Goal: Information Seeking & Learning: Learn about a topic

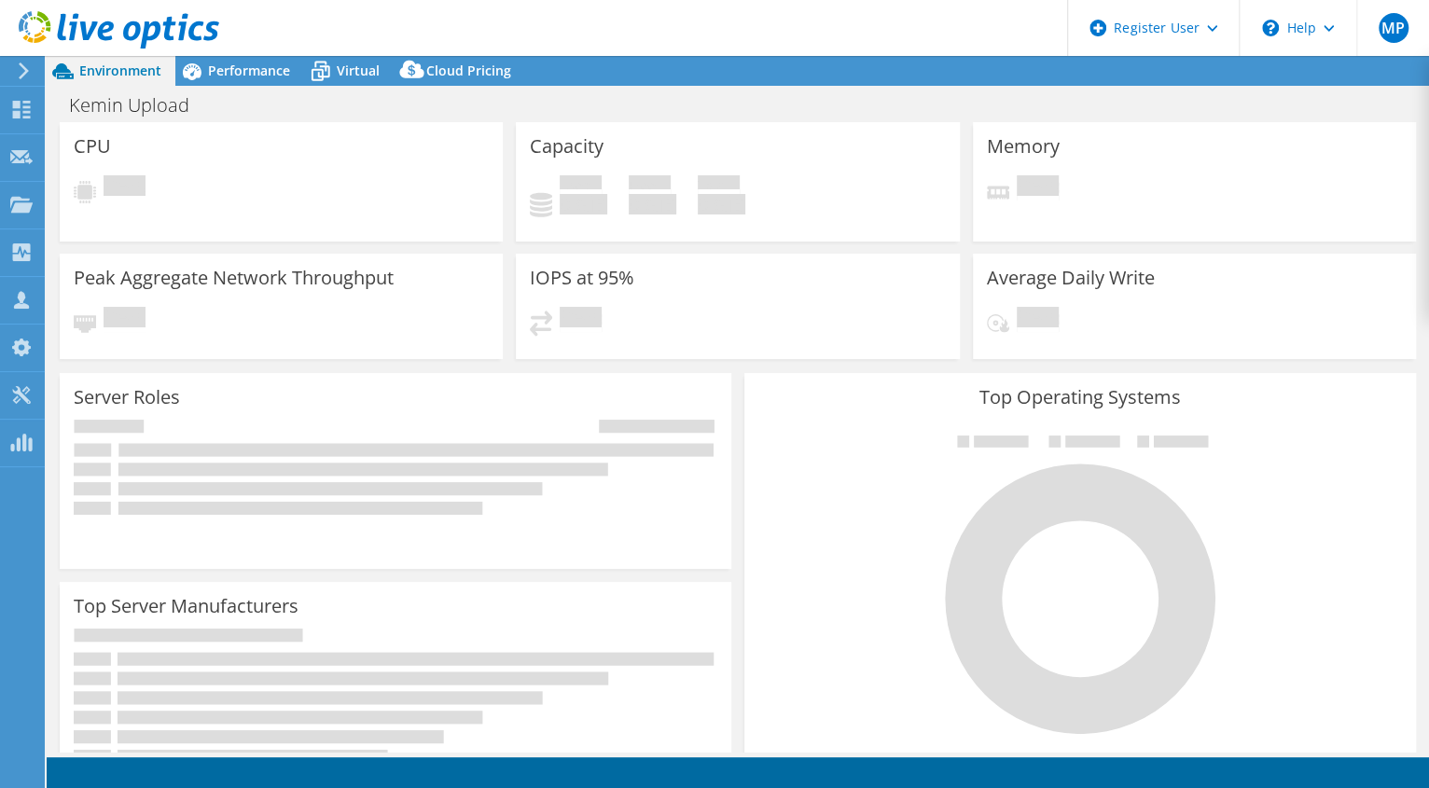
select select "USWest"
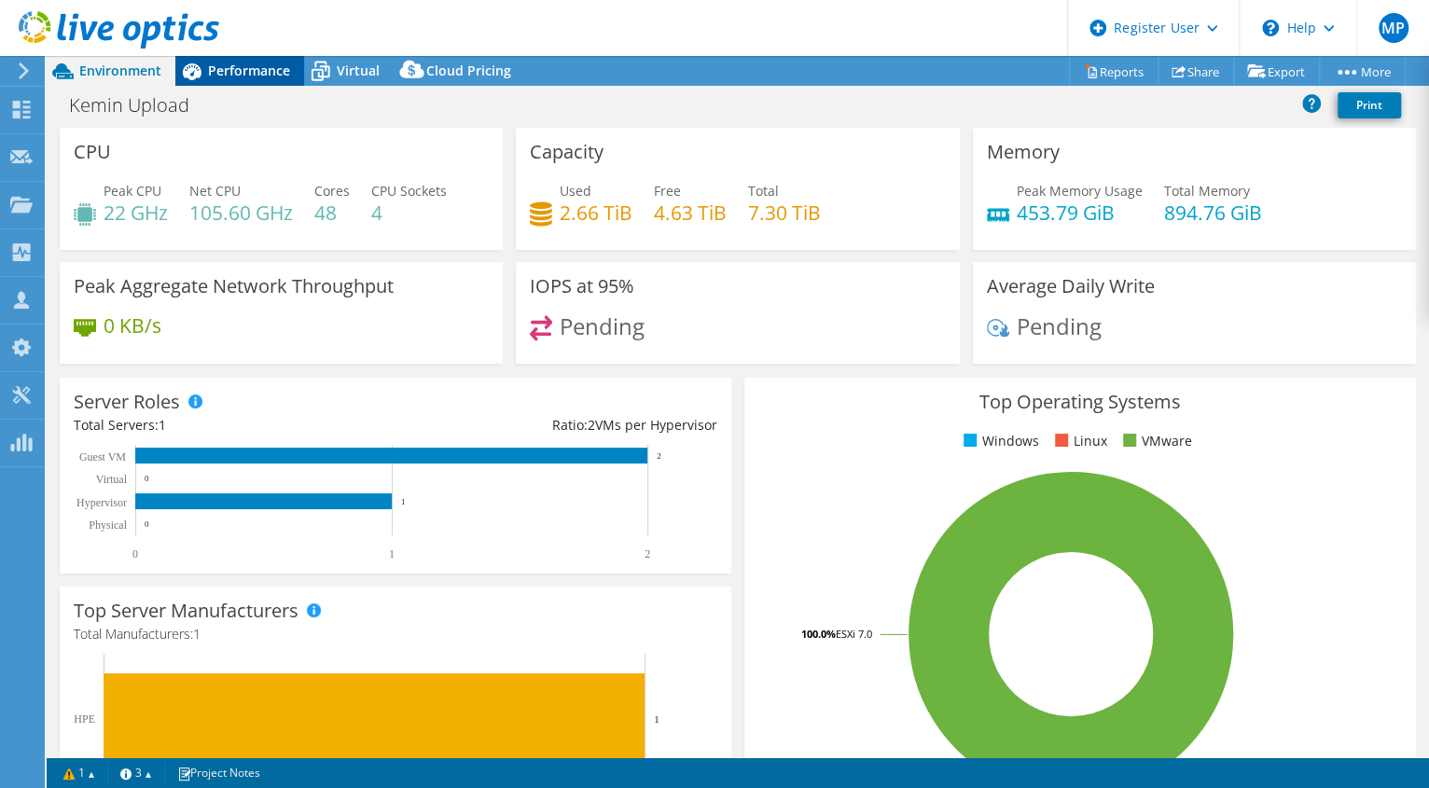
click at [214, 79] on div "Performance" at bounding box center [239, 71] width 129 height 30
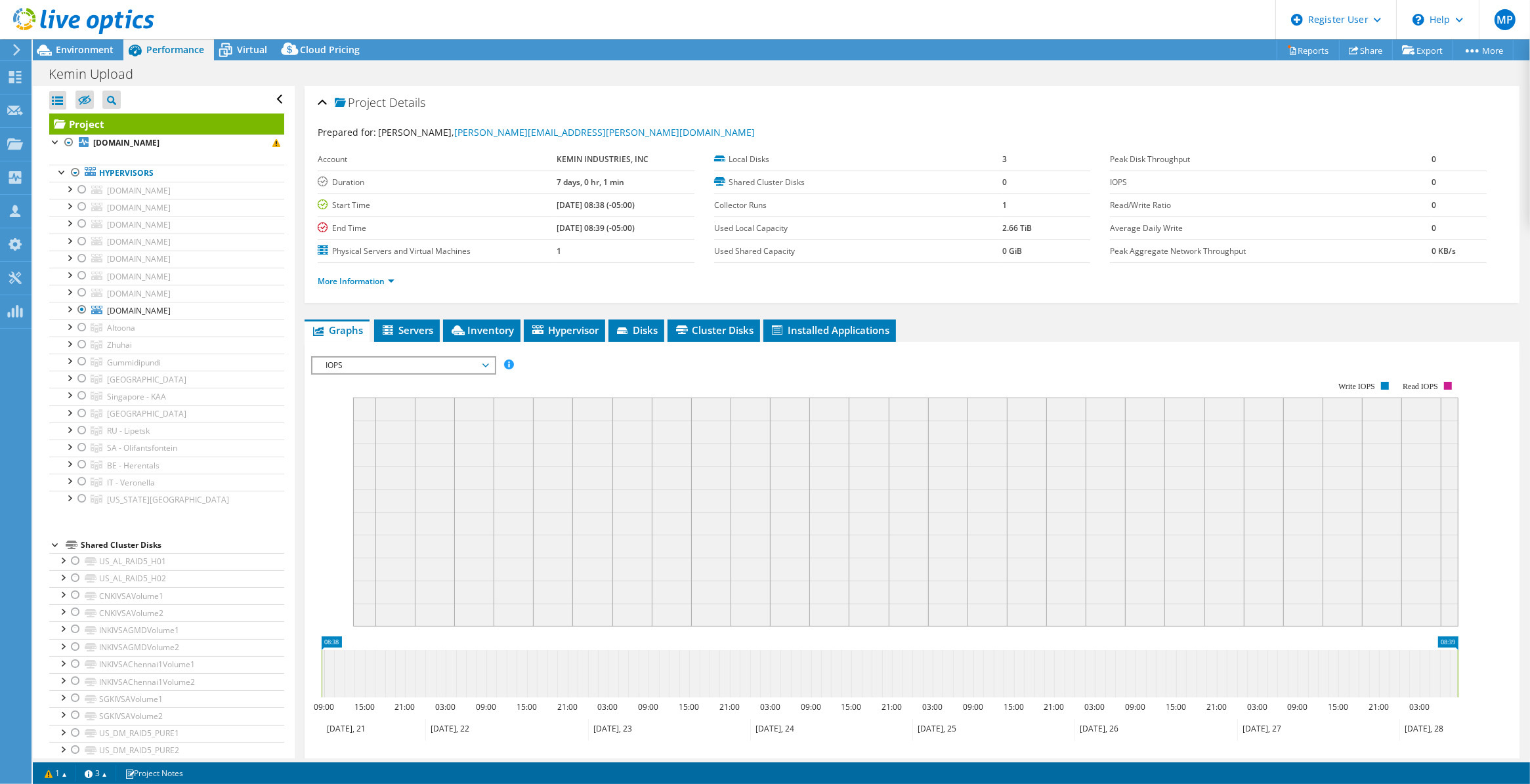
click at [79, 41] on div at bounding box center [77, 22] width 154 height 44
click at [79, 48] on span "Environment" at bounding box center [84, 50] width 58 height 13
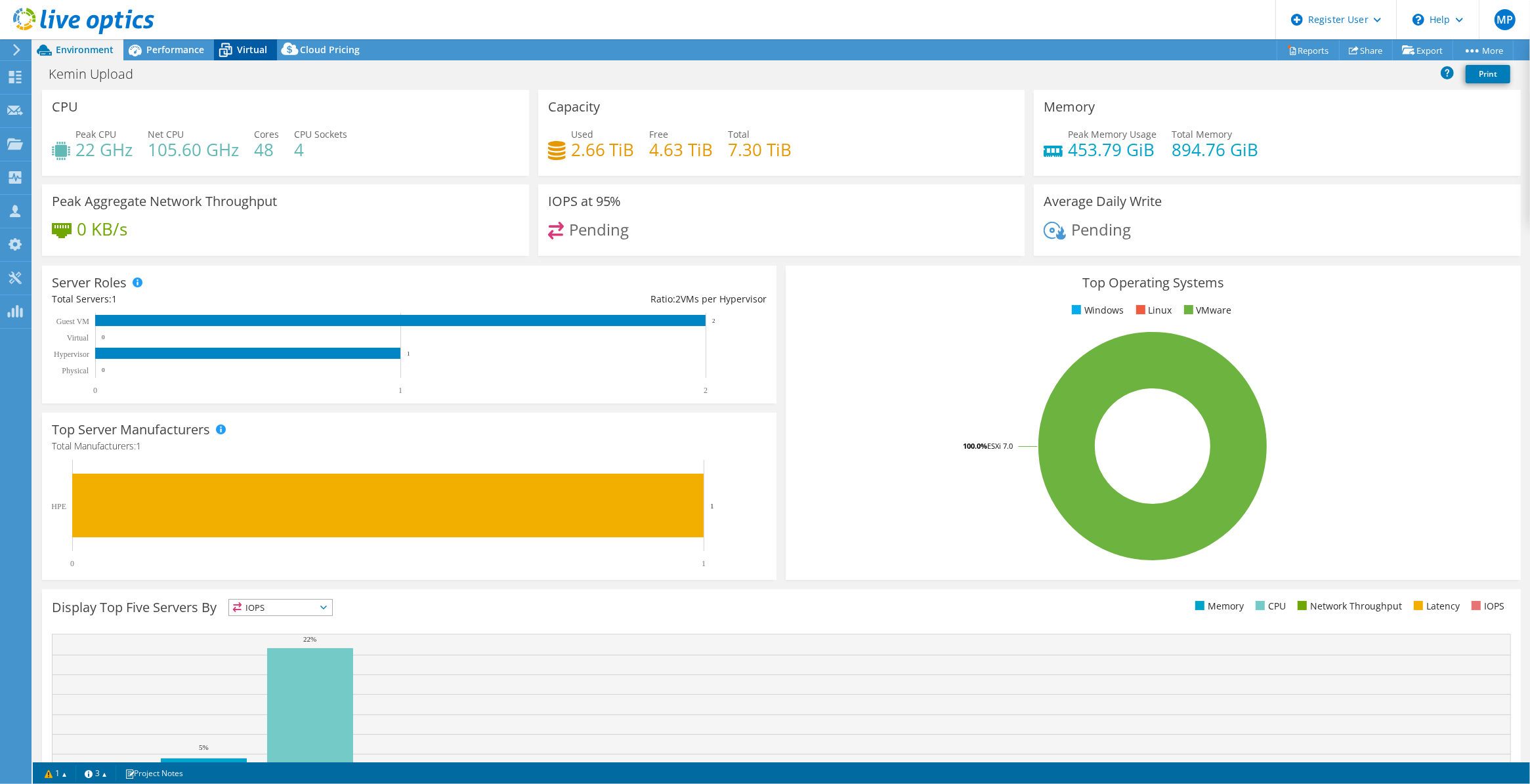
click at [253, 49] on span "Virtual" at bounding box center [252, 50] width 30 height 13
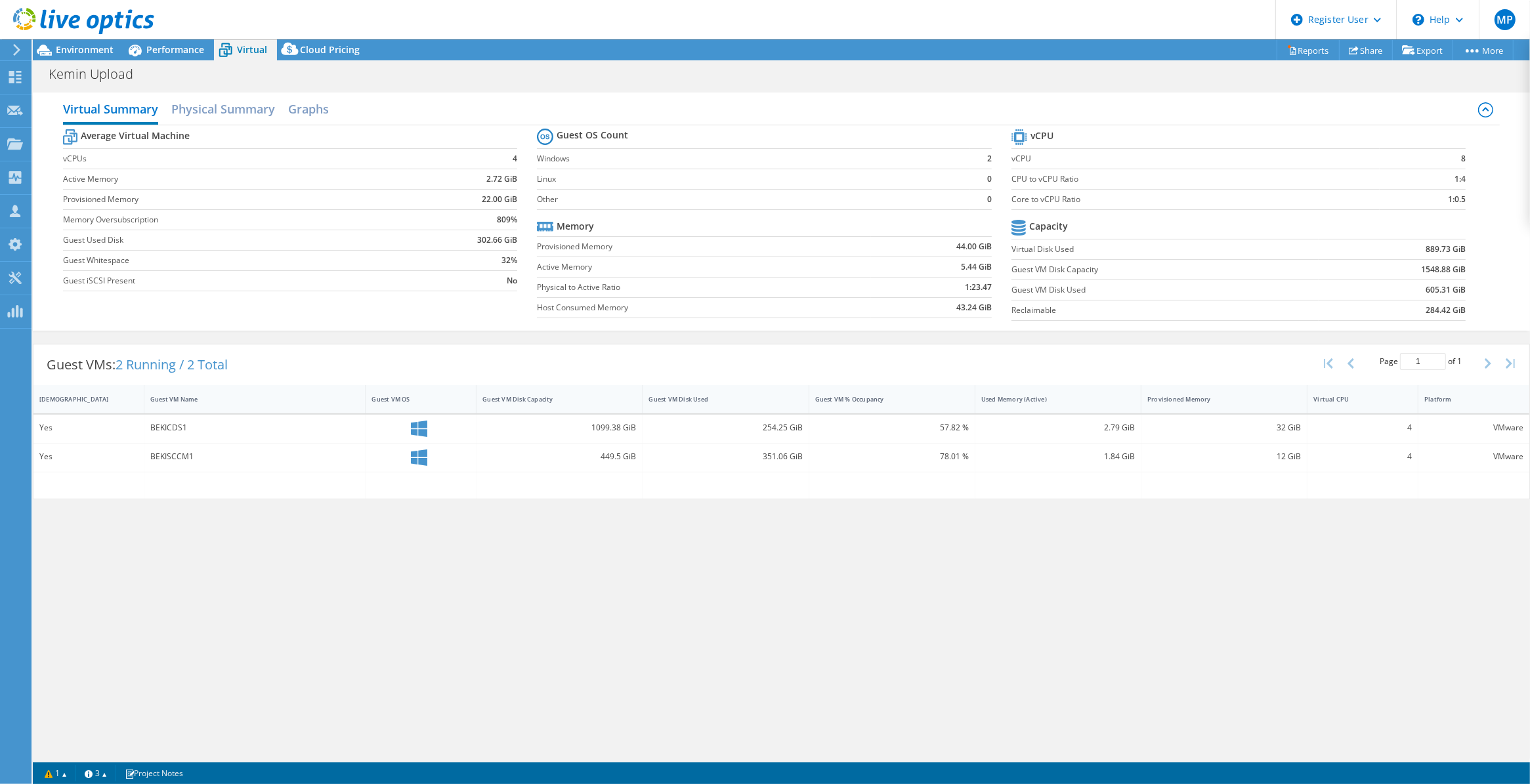
click at [1005, 345] on div "Guest VMs: 2 Running / 2 Total Page 1 of 1 5 rows 10 rows 20 rows 25 rows 50 ro…" at bounding box center [781, 422] width 1497 height 169
click at [82, 53] on span "Environment" at bounding box center [84, 50] width 58 height 13
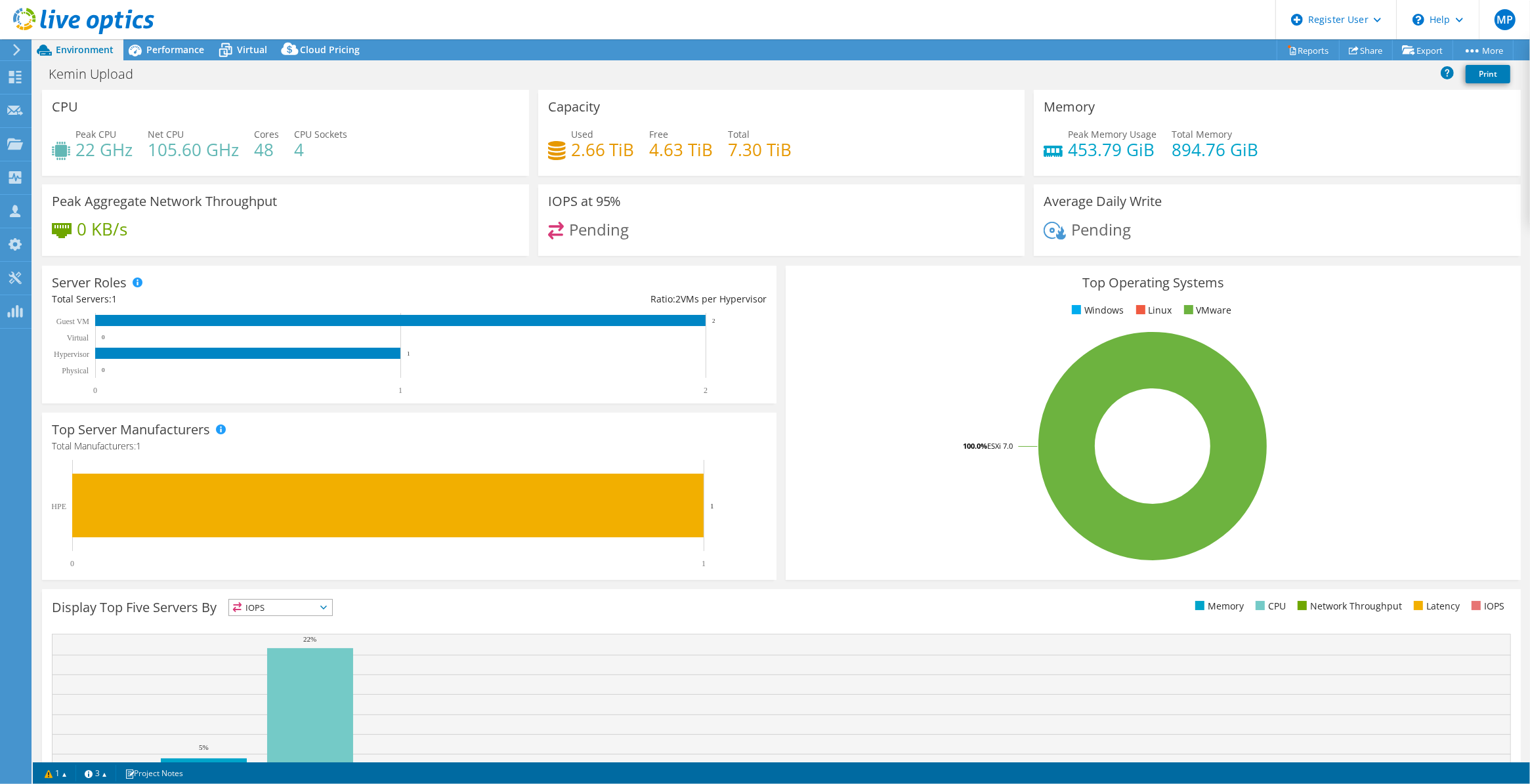
click at [1005, 71] on div "Kemin Upload Print" at bounding box center [781, 74] width 1497 height 25
drag, startPoint x: 1146, startPoint y: 155, endPoint x: 1058, endPoint y: 152, distance: 88.1
click at [1005, 152] on h4 "453.79 GiB" at bounding box center [1112, 149] width 89 height 15
drag, startPoint x: 1058, startPoint y: 152, endPoint x: 1068, endPoint y: 152, distance: 10.0
copy h4 "453.79 GiB"
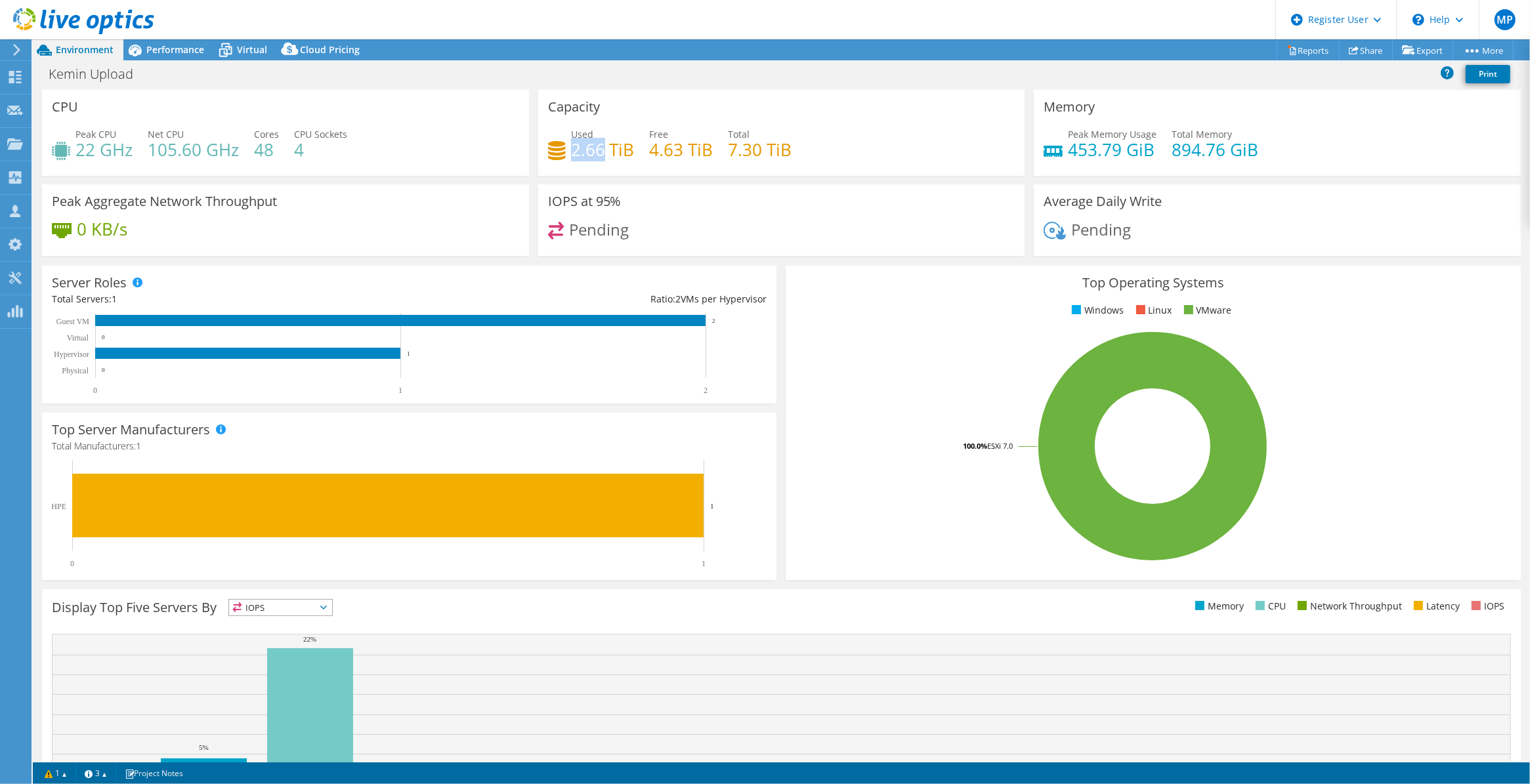
drag, startPoint x: 598, startPoint y: 151, endPoint x: 567, endPoint y: 151, distance: 31.0
click at [571, 151] on h4 "2.66 TiB" at bounding box center [602, 149] width 63 height 15
copy h4 "2.66"
click at [184, 47] on span "Performance" at bounding box center [175, 50] width 58 height 13
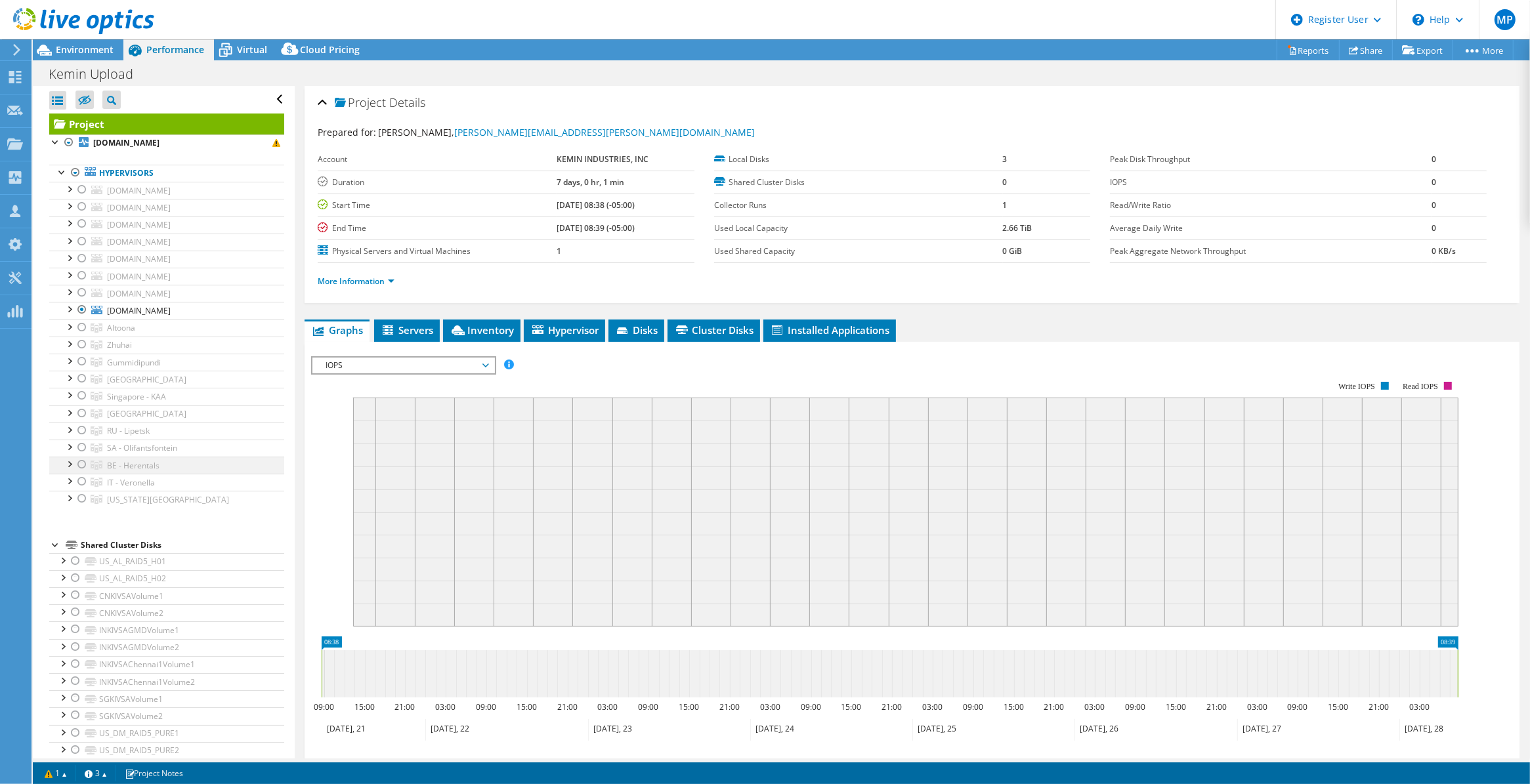
click at [82, 466] on div at bounding box center [82, 464] width 13 height 15
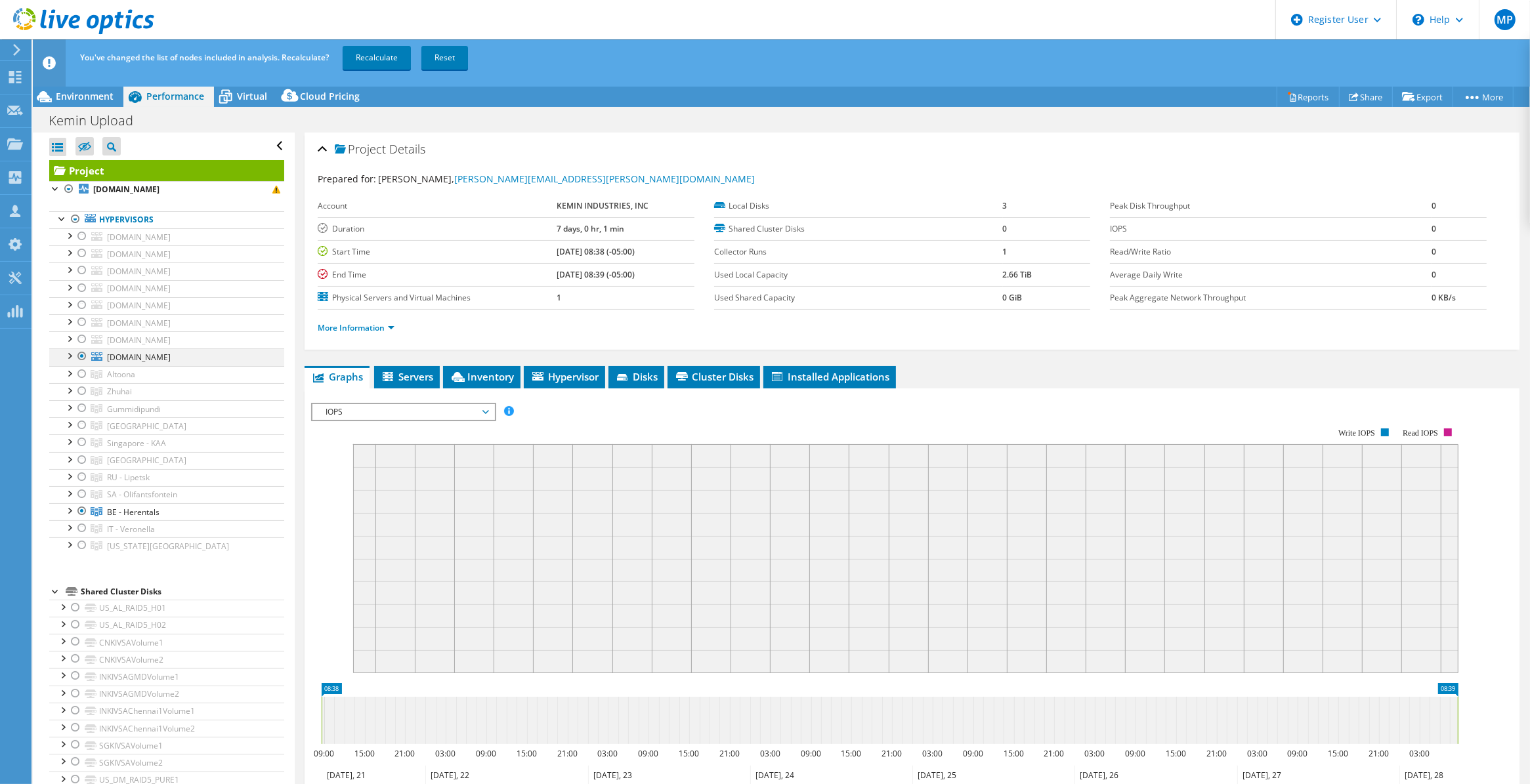
click at [80, 358] on div at bounding box center [82, 356] width 13 height 15
click at [379, 51] on link "Recalculate" at bounding box center [377, 58] width 68 height 24
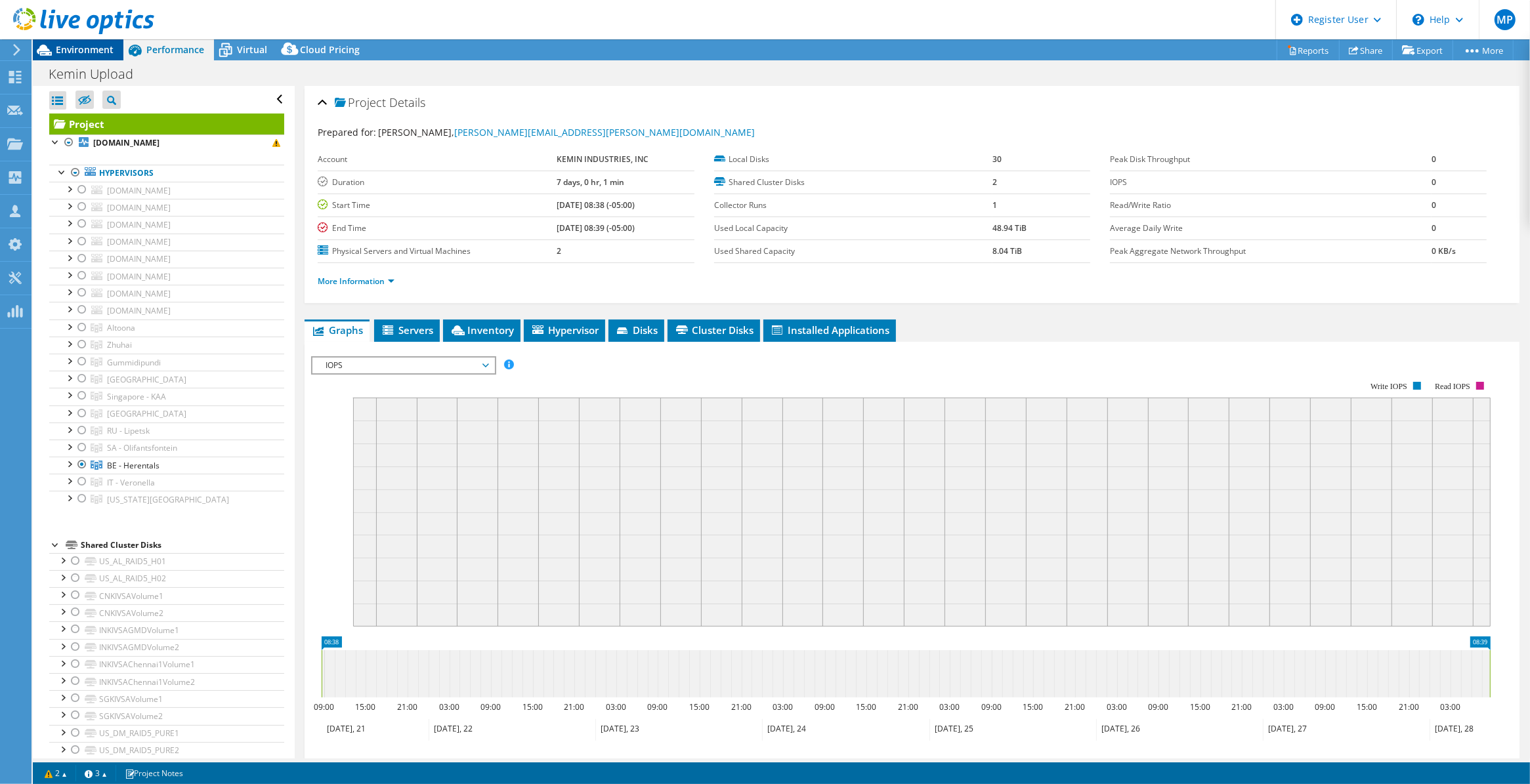
click at [77, 53] on span "Environment" at bounding box center [84, 50] width 58 height 13
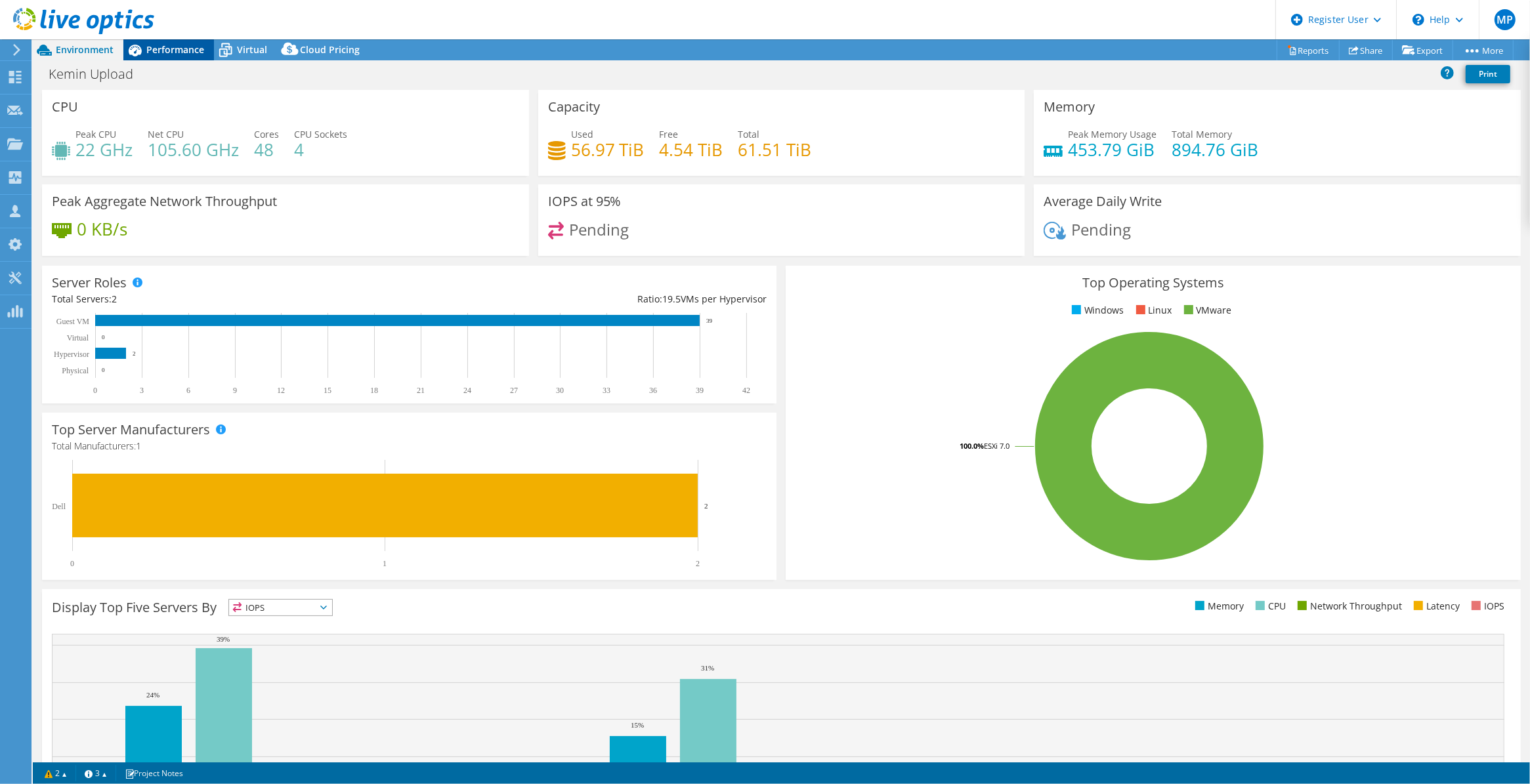
click at [160, 51] on span "Performance" at bounding box center [175, 50] width 58 height 13
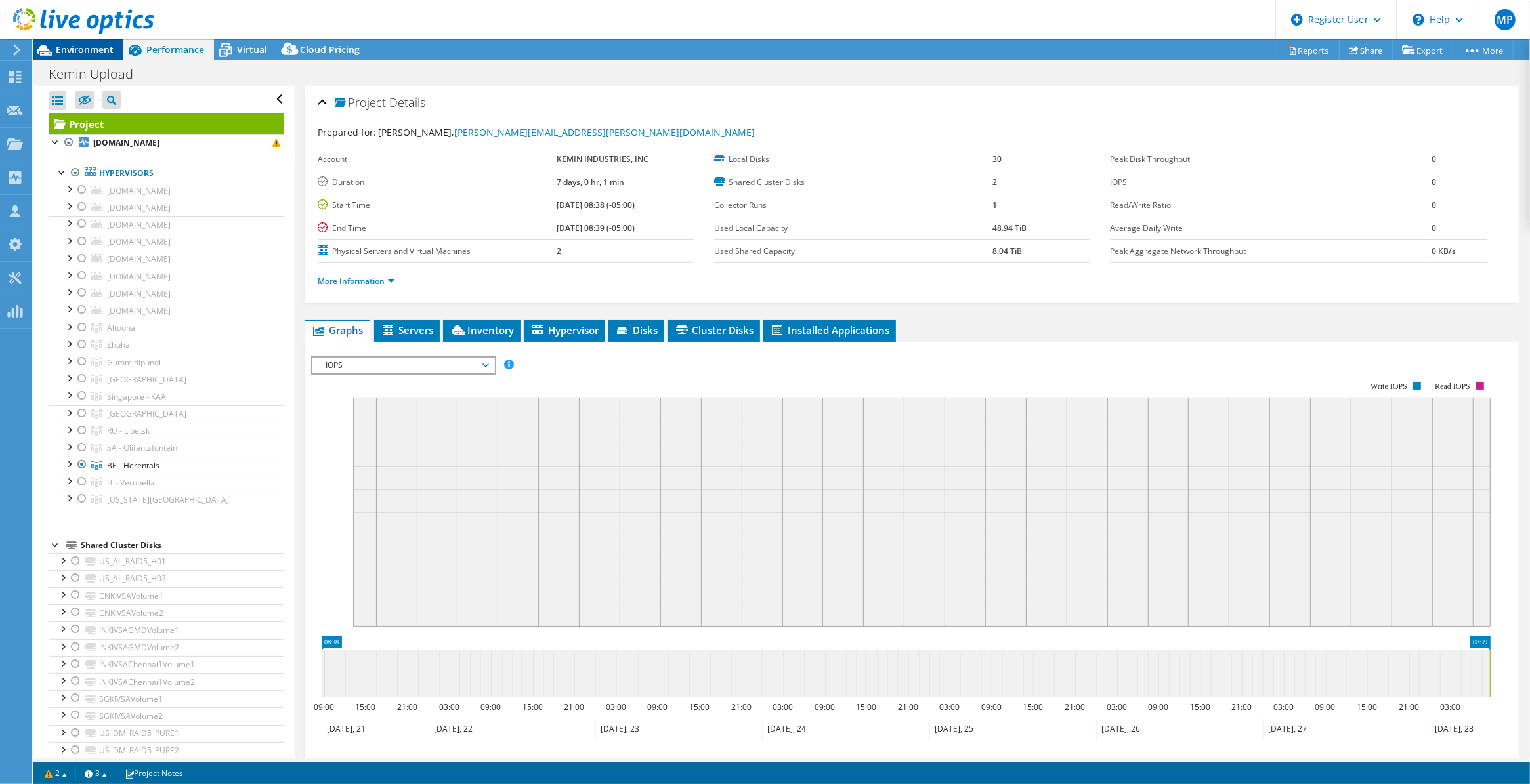
click at [93, 44] on span "Environment" at bounding box center [84, 50] width 58 height 13
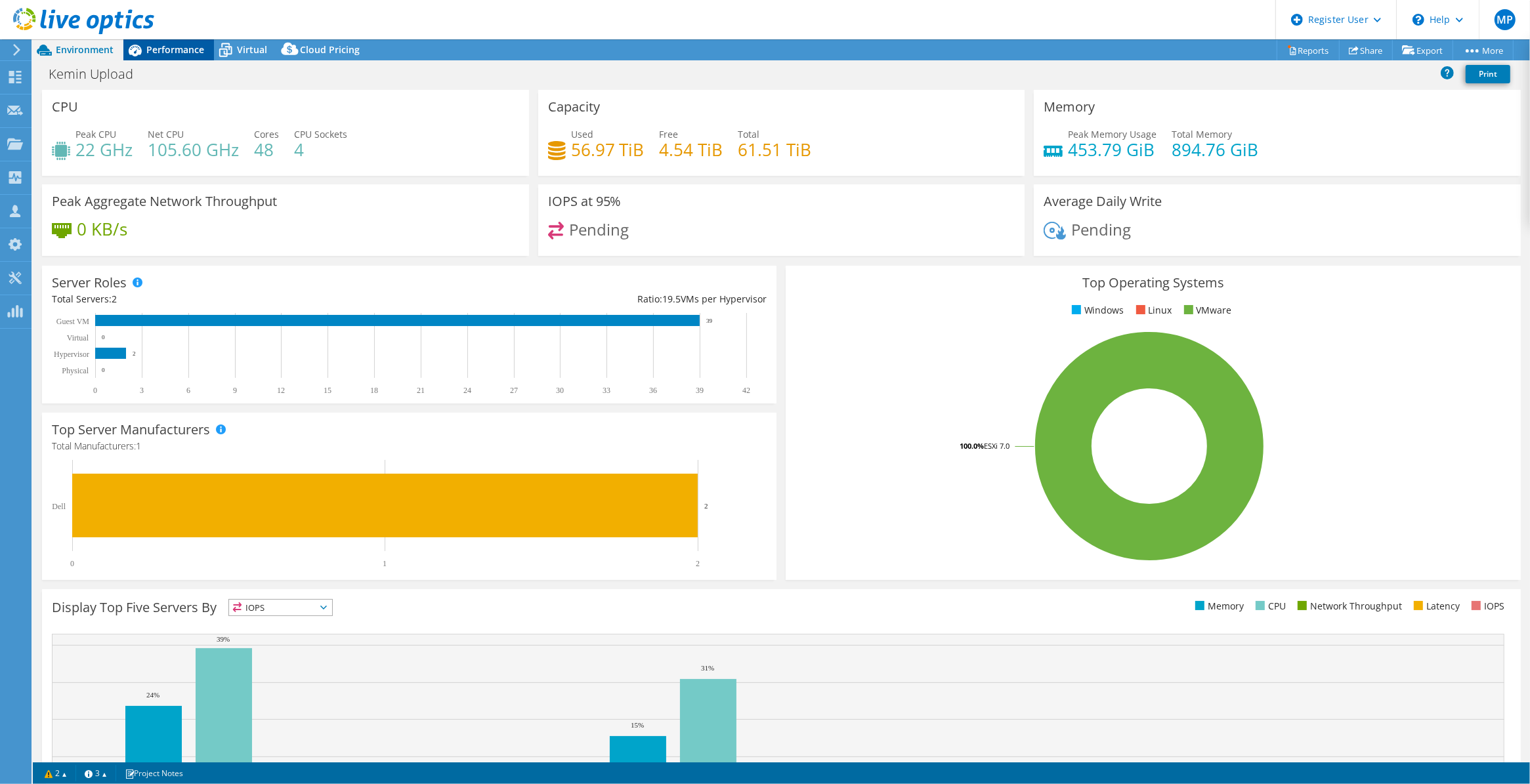
click at [172, 44] on span "Performance" at bounding box center [175, 50] width 58 height 13
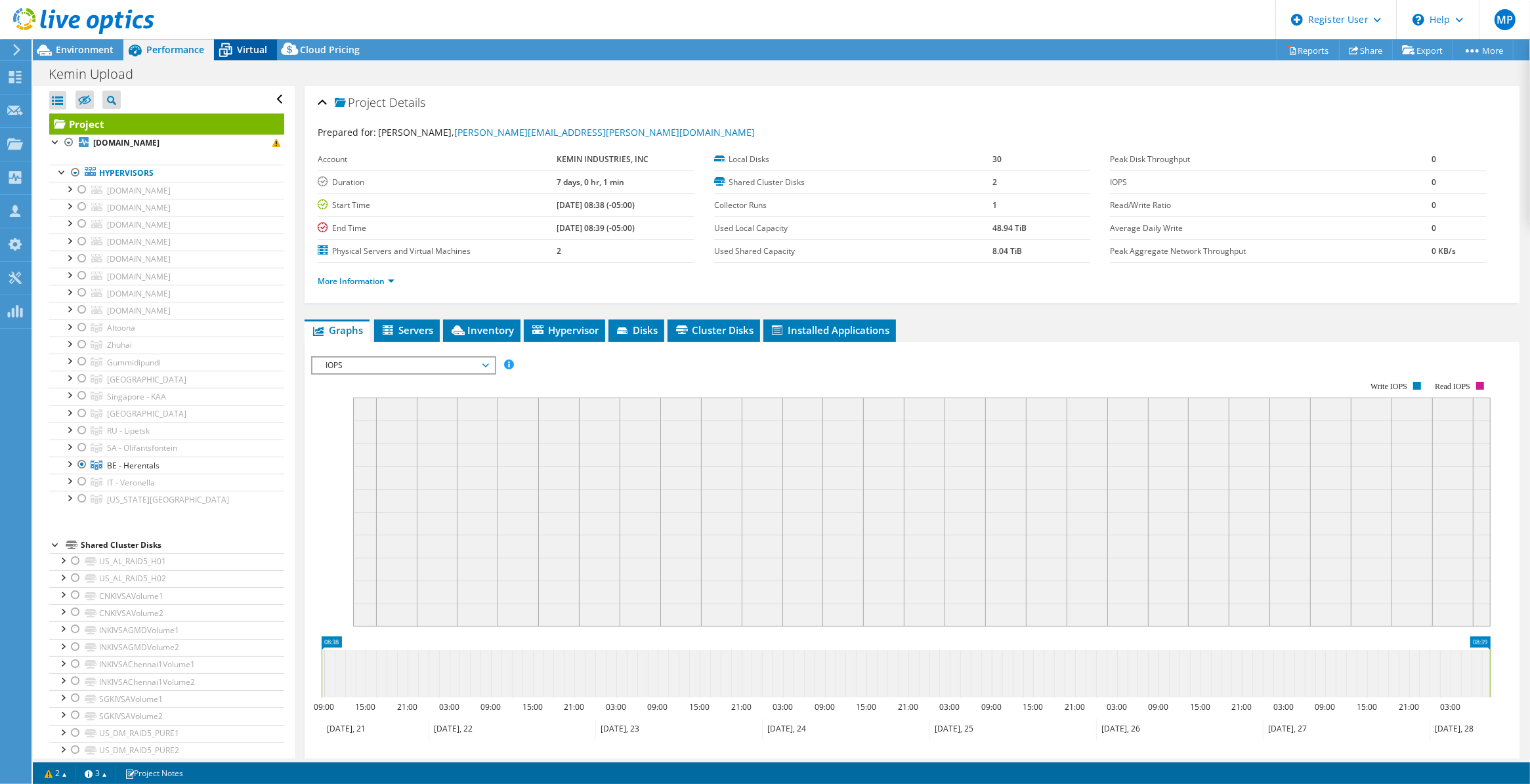
click at [239, 43] on div "Virtual" at bounding box center [246, 50] width 63 height 21
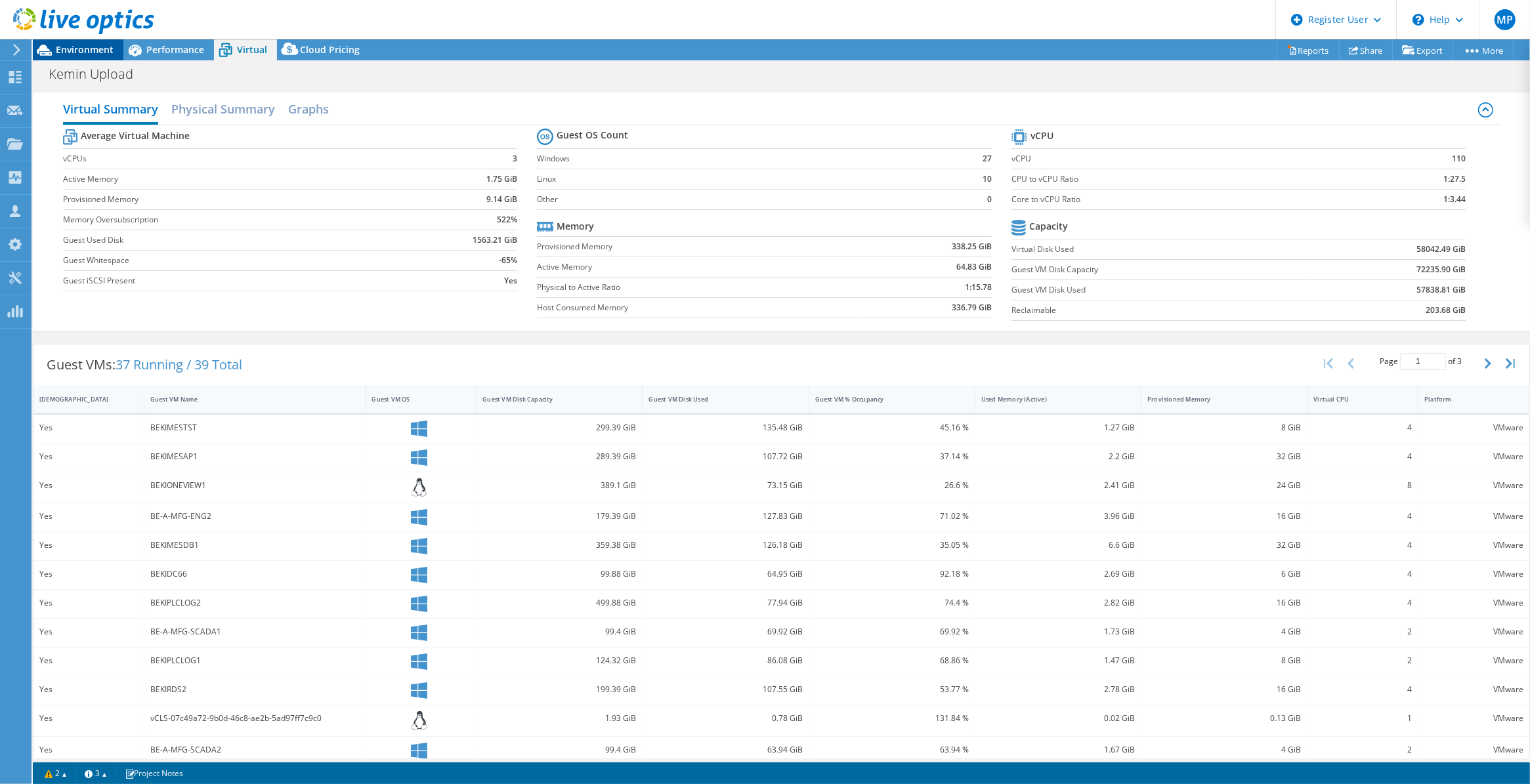
click at [61, 53] on span "Environment" at bounding box center [84, 50] width 58 height 13
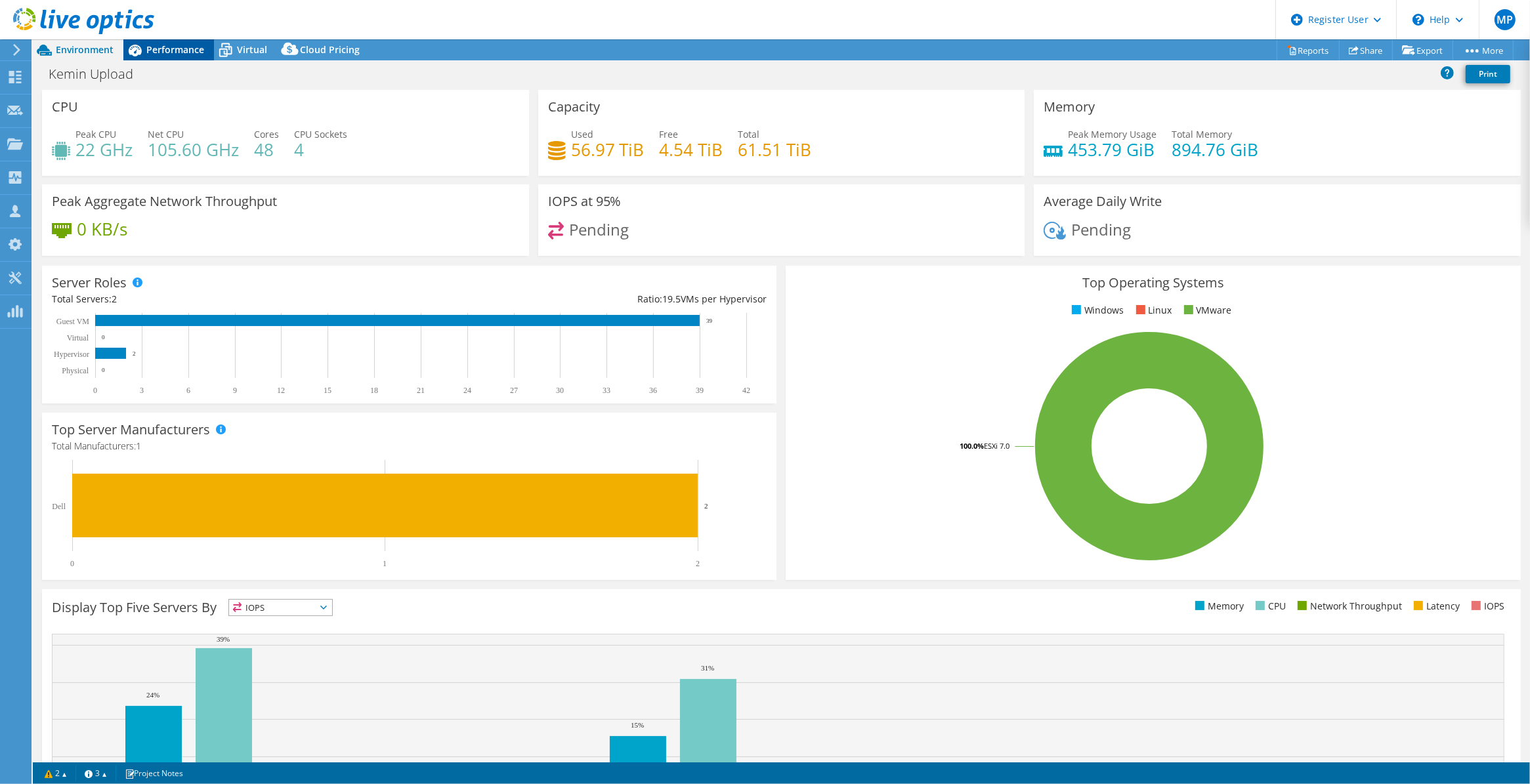
click at [164, 53] on span "Performance" at bounding box center [175, 50] width 58 height 13
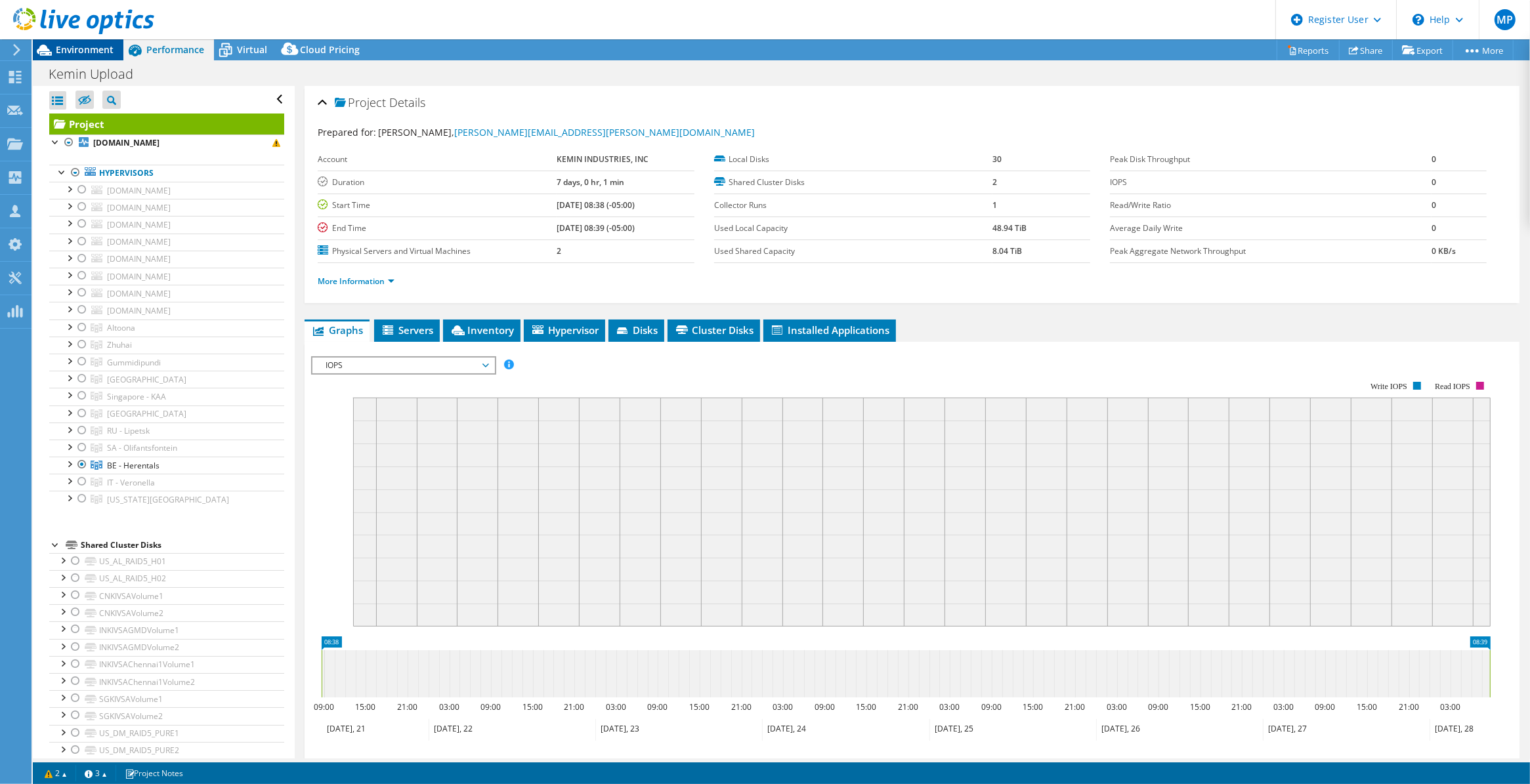
click at [67, 47] on span "Environment" at bounding box center [84, 50] width 58 height 13
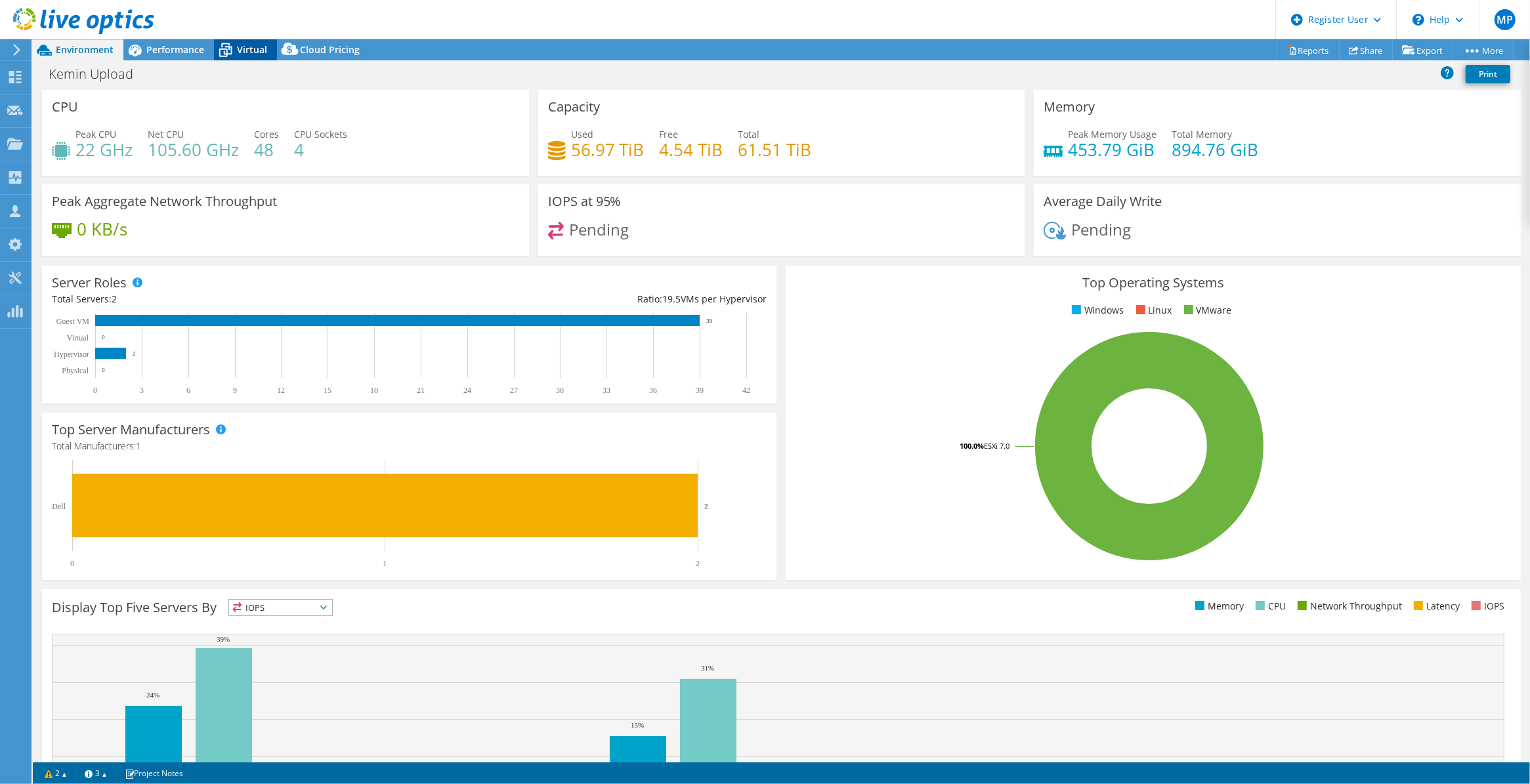
click at [253, 54] on span "Virtual" at bounding box center [252, 50] width 30 height 13
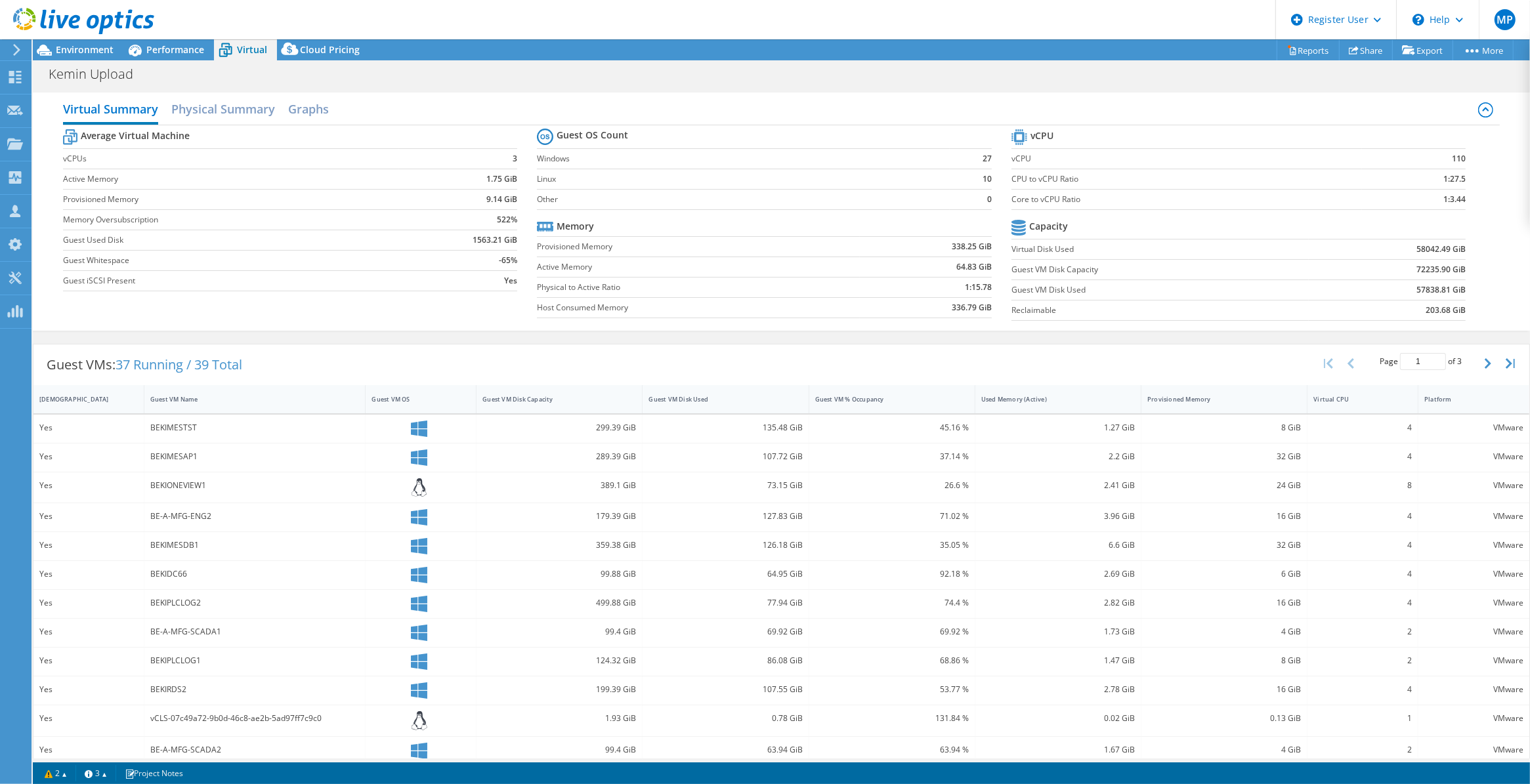
click at [1005, 87] on div "Virtual Summary Physical Summary Graphs Average Virtual Machine vCPUs 3 Active …" at bounding box center [781, 211] width 1497 height 251
click at [85, 54] on span "Environment" at bounding box center [84, 50] width 58 height 13
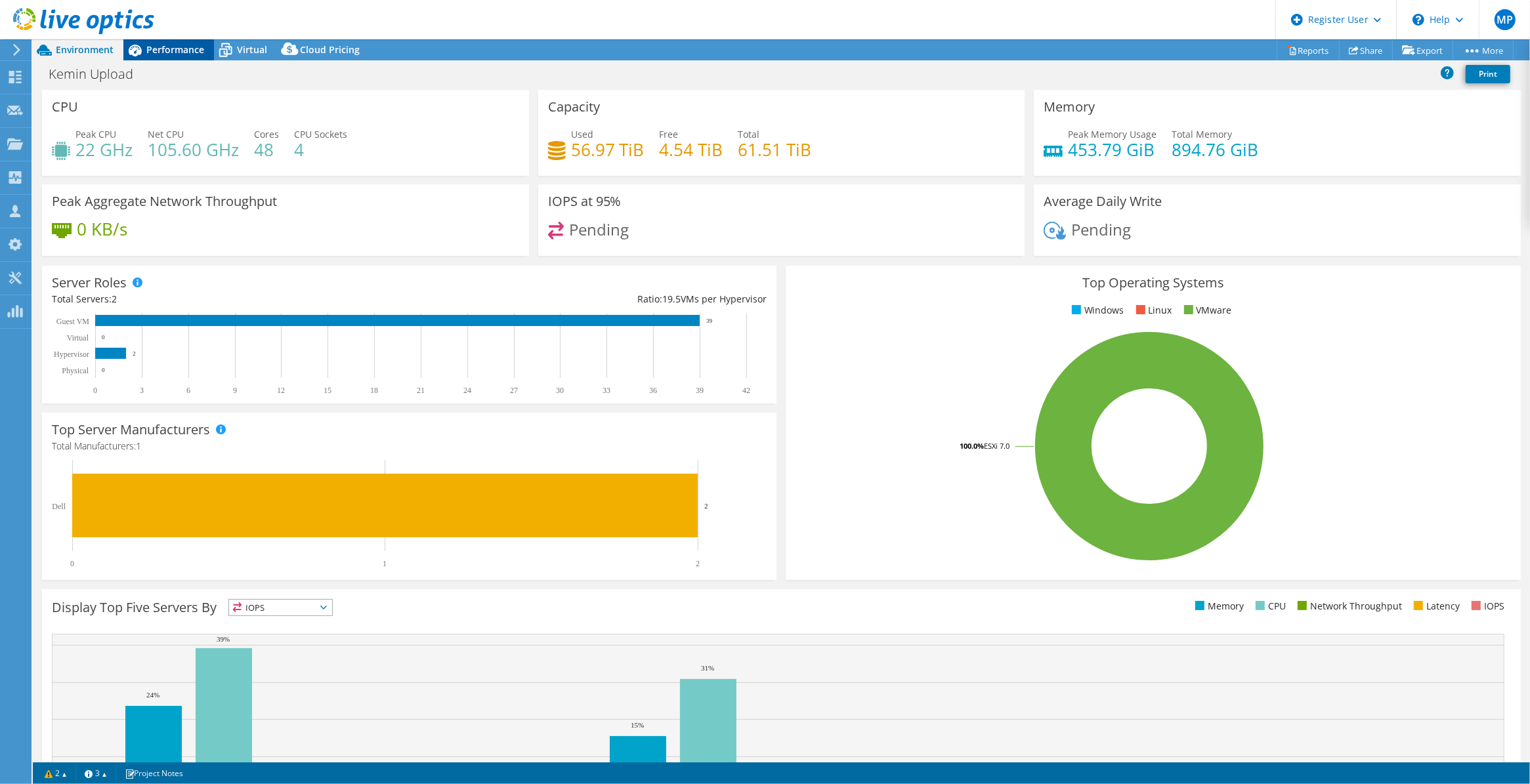
click at [191, 56] on div "Performance" at bounding box center [168, 50] width 91 height 21
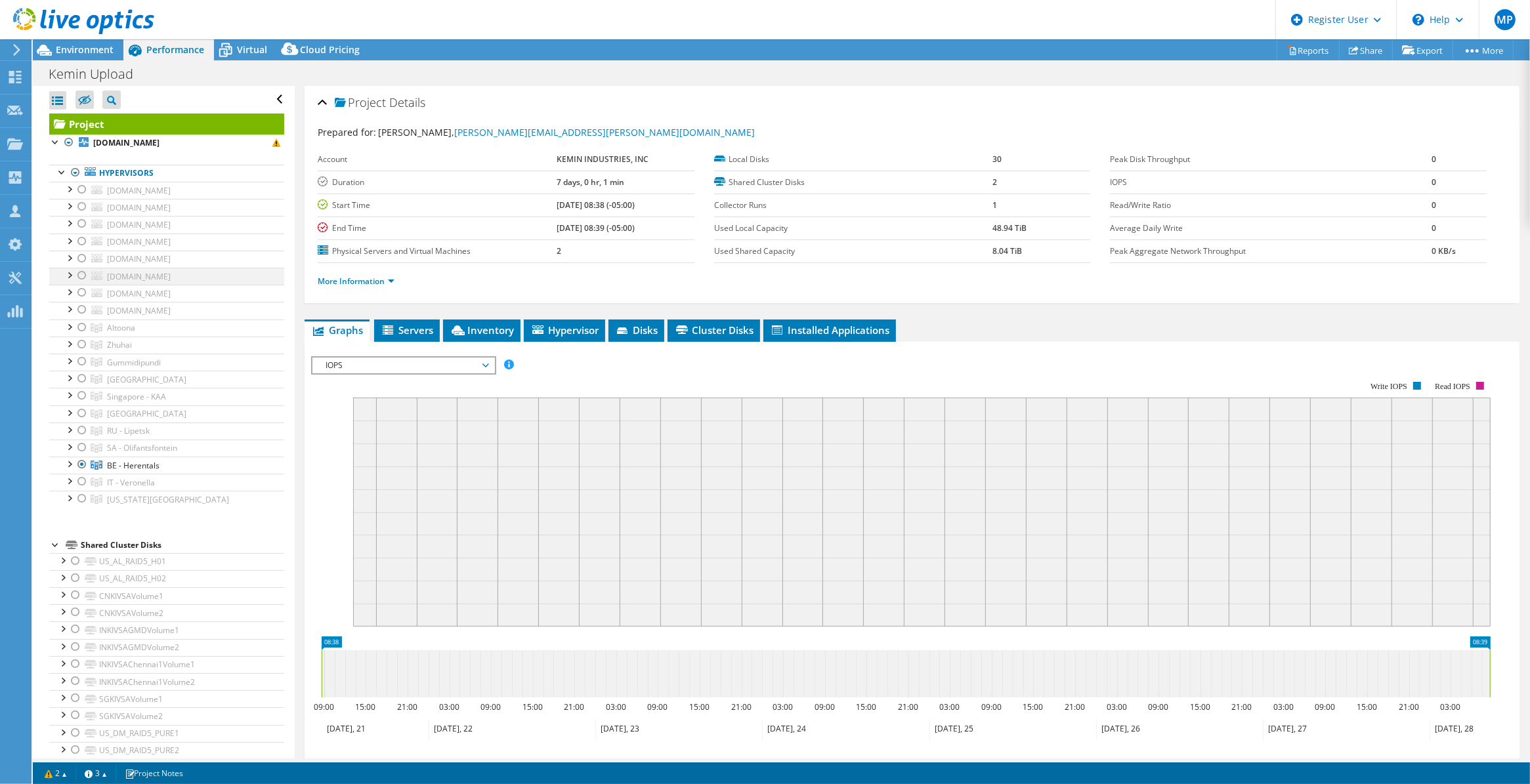
click at [81, 277] on div at bounding box center [82, 275] width 13 height 15
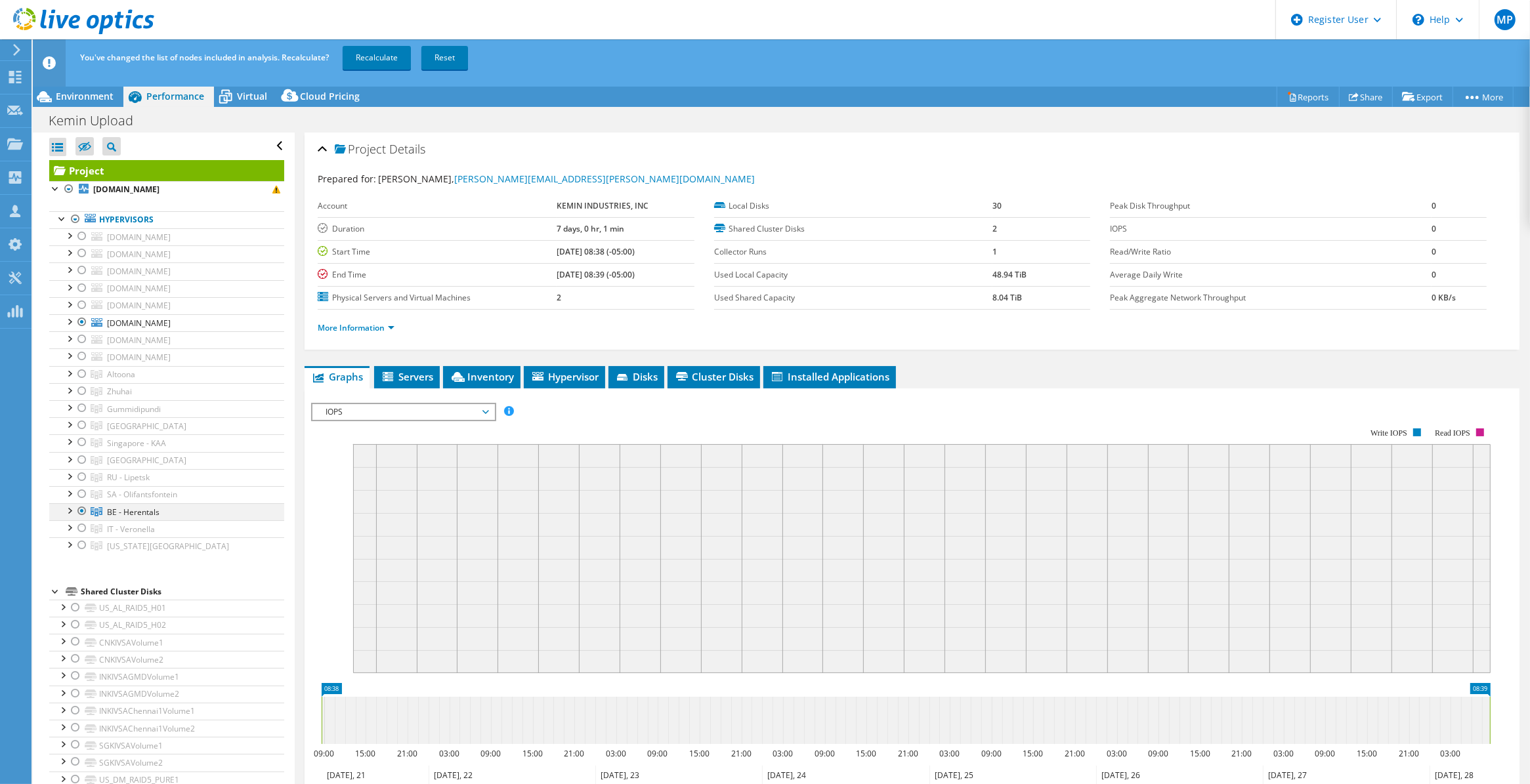
click at [82, 516] on div at bounding box center [82, 511] width 13 height 15
click at [374, 53] on link "Recalculate" at bounding box center [377, 58] width 68 height 24
click at [77, 358] on div at bounding box center [82, 356] width 13 height 15
click at [77, 358] on div at bounding box center [82, 356] width 13 height 15
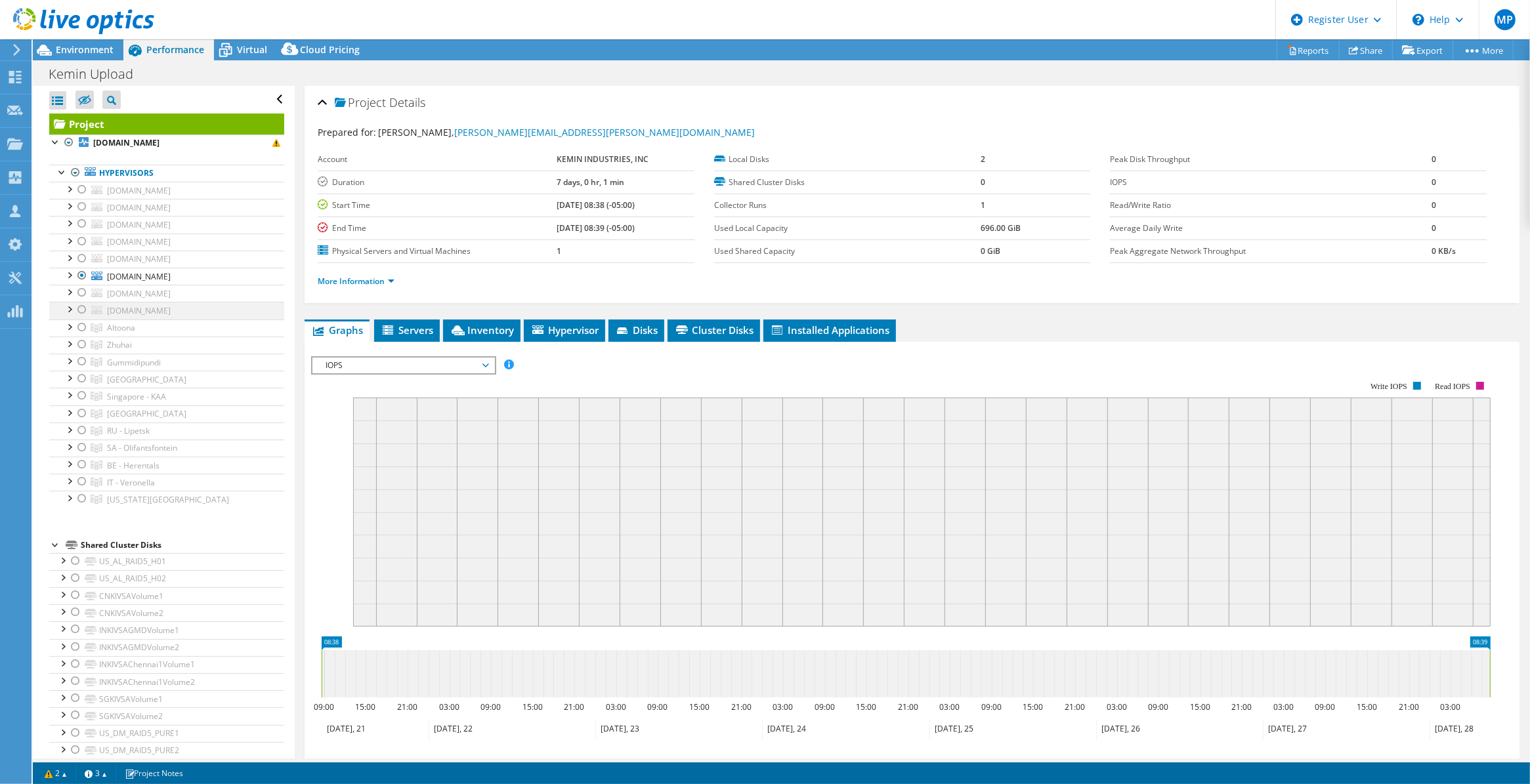
click at [76, 312] on div at bounding box center [82, 310] width 13 height 15
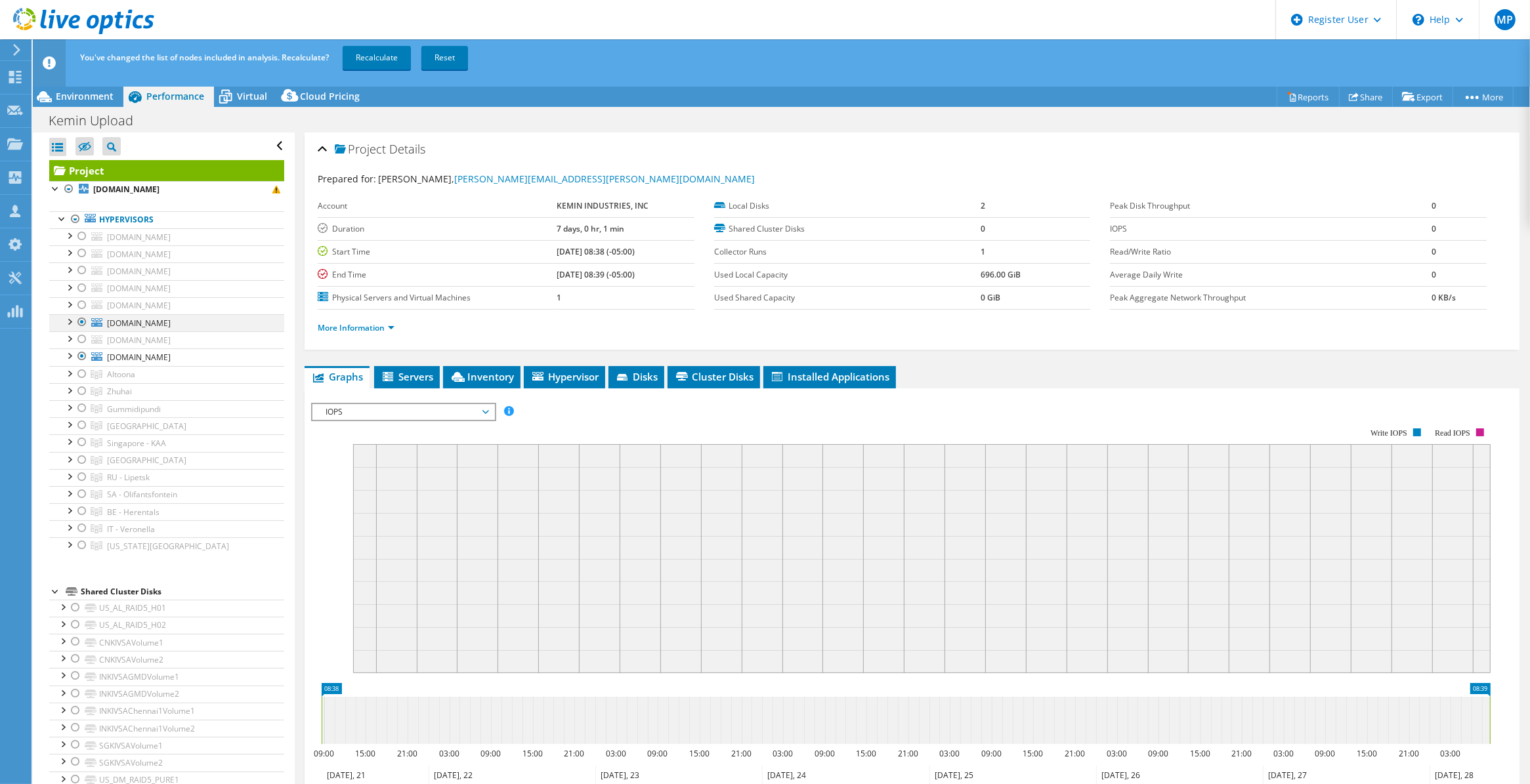
click at [82, 324] on div at bounding box center [82, 322] width 13 height 15
click at [377, 63] on link "Recalculate" at bounding box center [377, 58] width 68 height 24
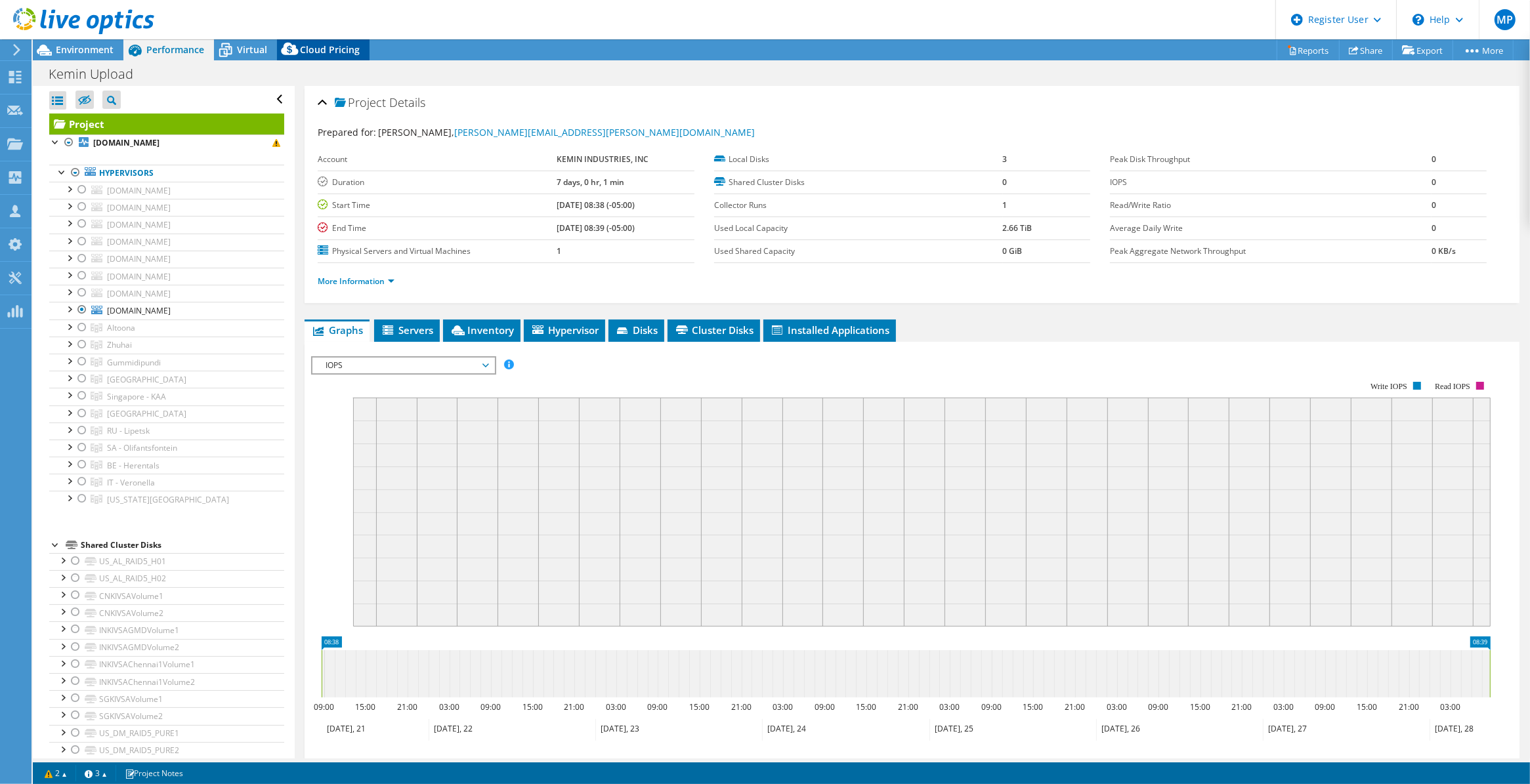
click at [304, 47] on span "Cloud Pricing" at bounding box center [329, 50] width 60 height 13
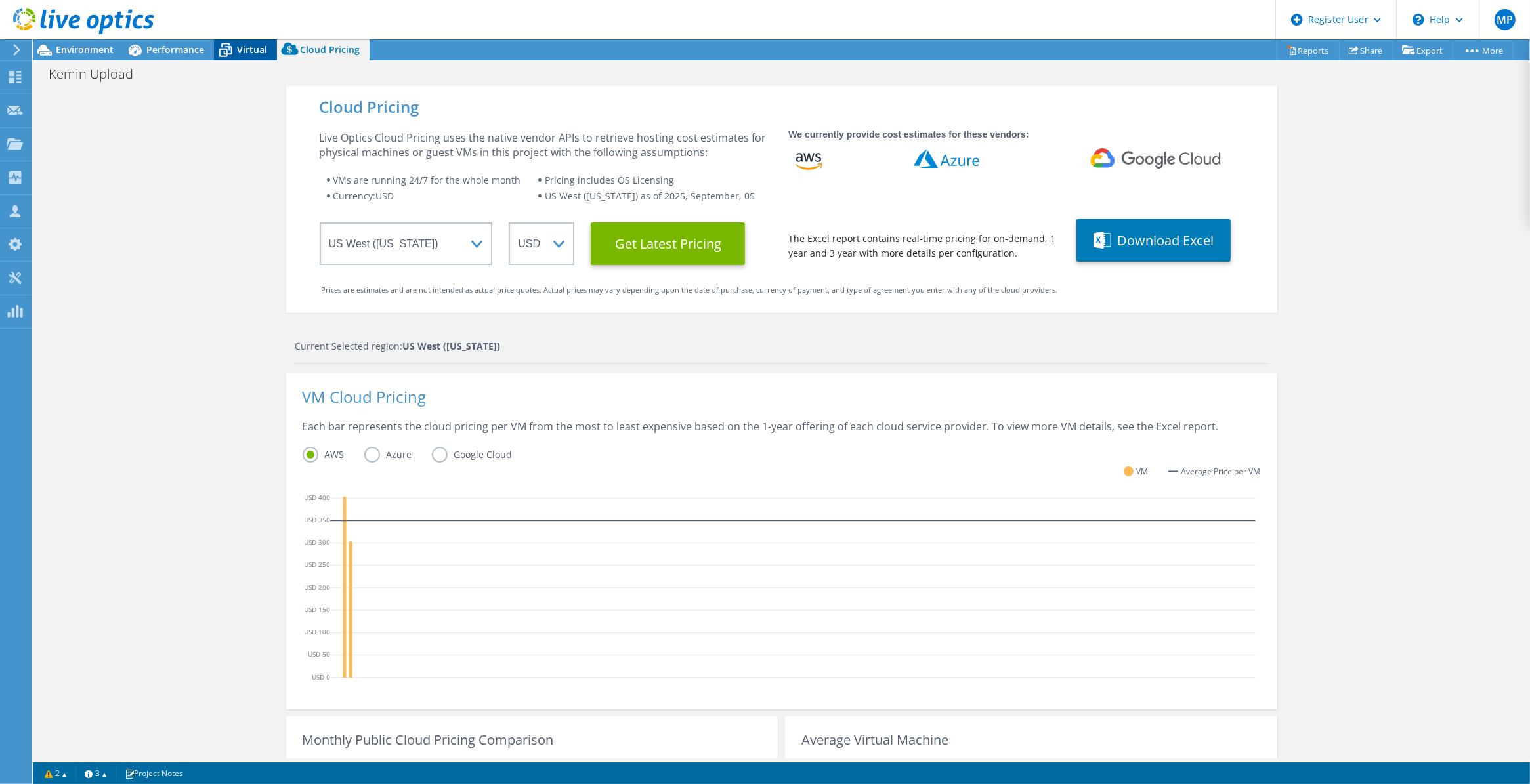
click at [233, 49] on icon at bounding box center [225, 50] width 23 height 23
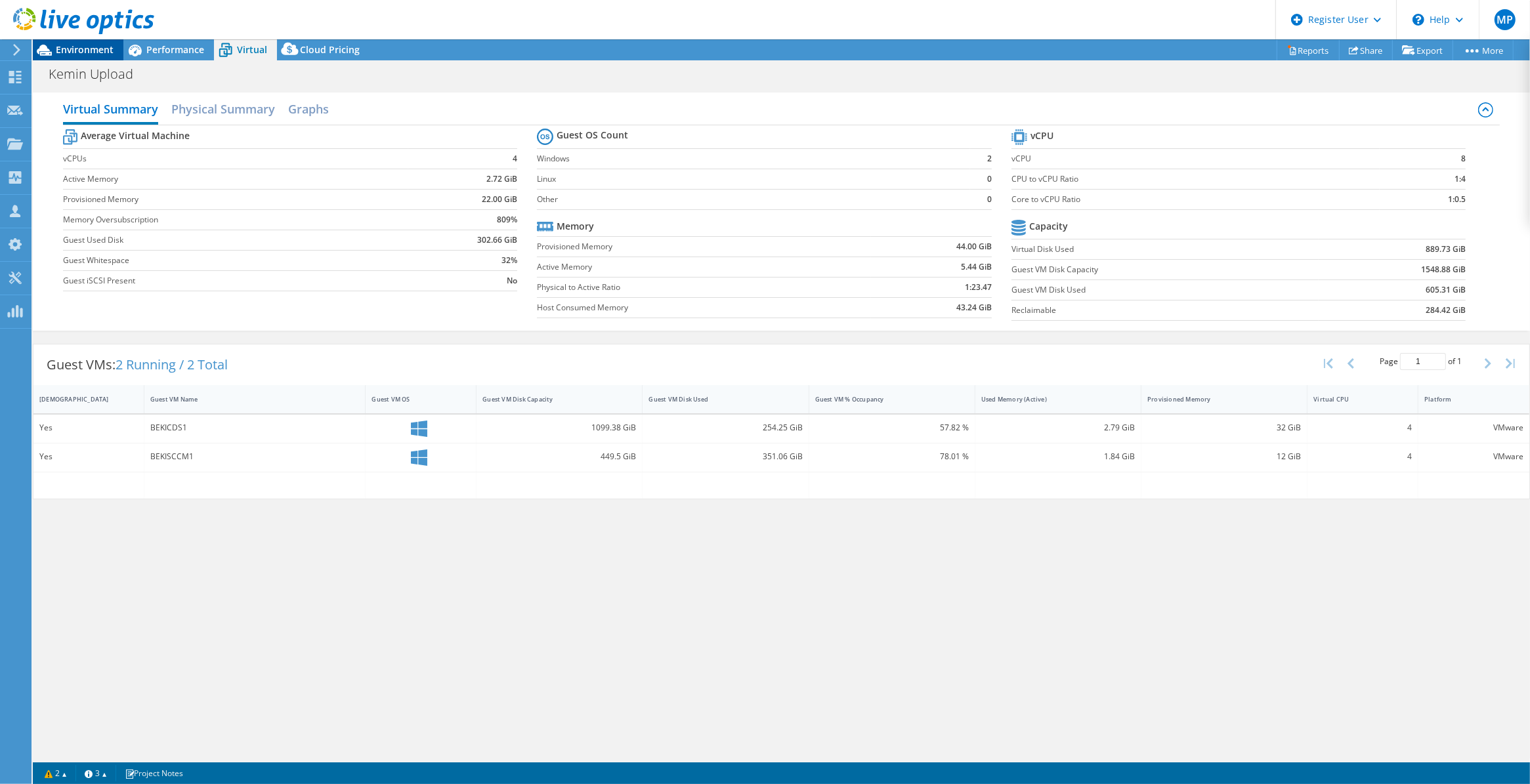
click at [103, 48] on span "Environment" at bounding box center [84, 50] width 58 height 13
